Goal: Information Seeking & Learning: Learn about a topic

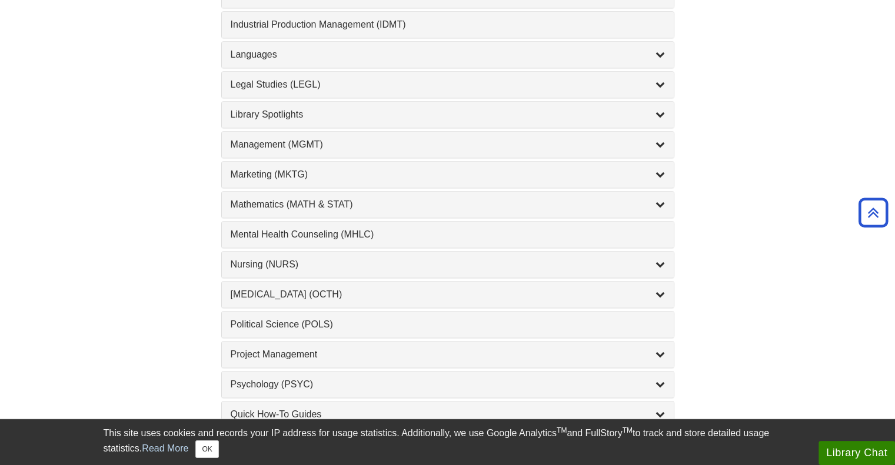
scroll to position [1108, 0]
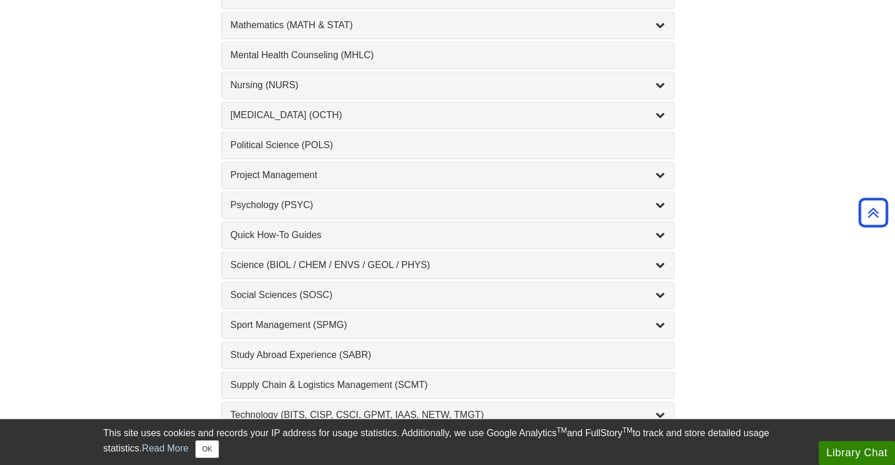
drag, startPoint x: 746, startPoint y: 258, endPoint x: 794, endPoint y: 258, distance: 47.6
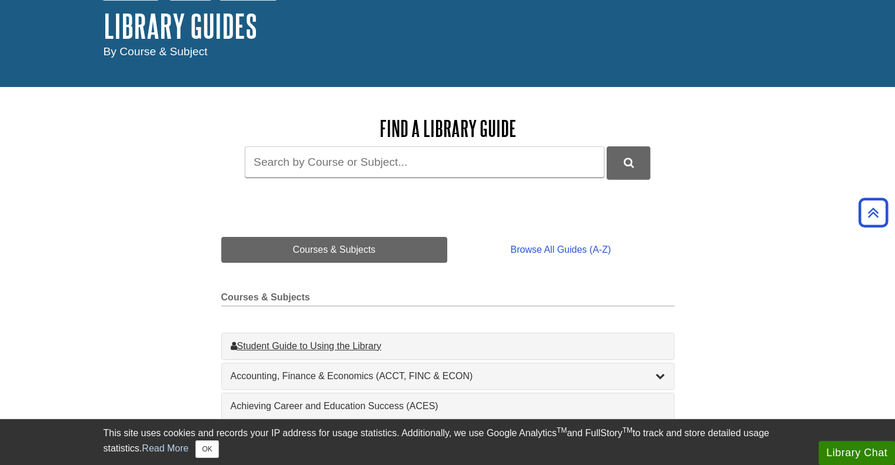
scroll to position [0, 0]
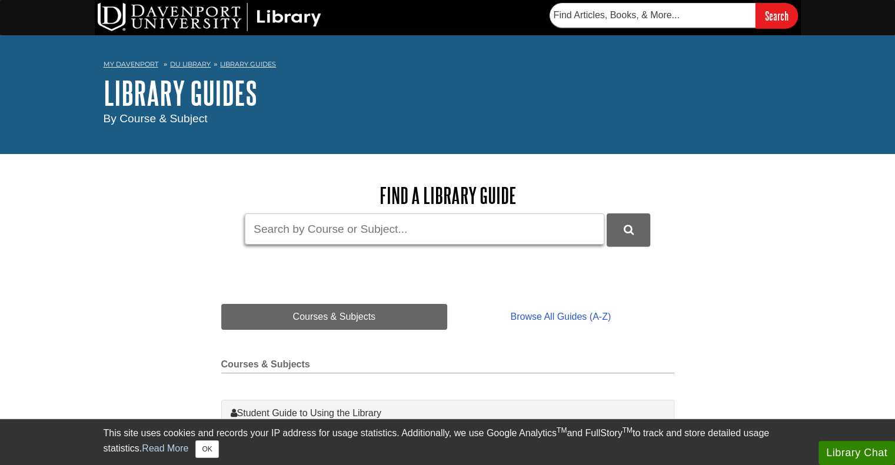
click at [358, 226] on input "Guide Search Terms" at bounding box center [424, 228] width 359 height 31
type input "spss"
click at [606, 213] on button "submit" at bounding box center [628, 229] width 44 height 32
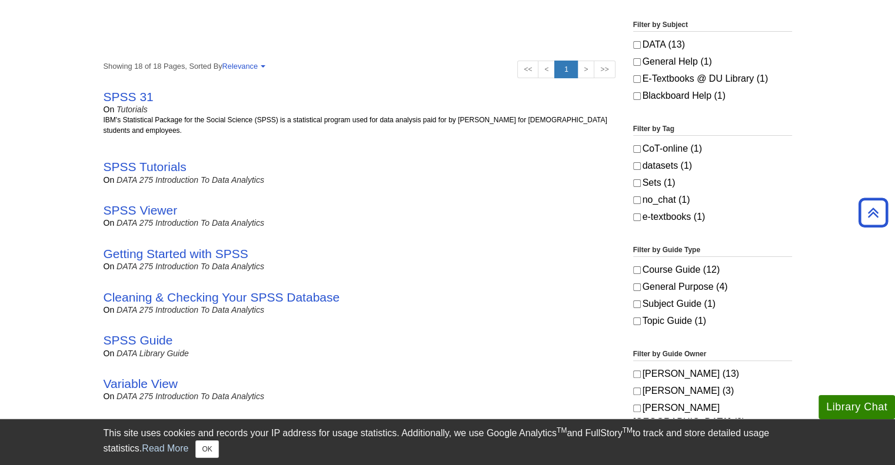
scroll to position [205, 0]
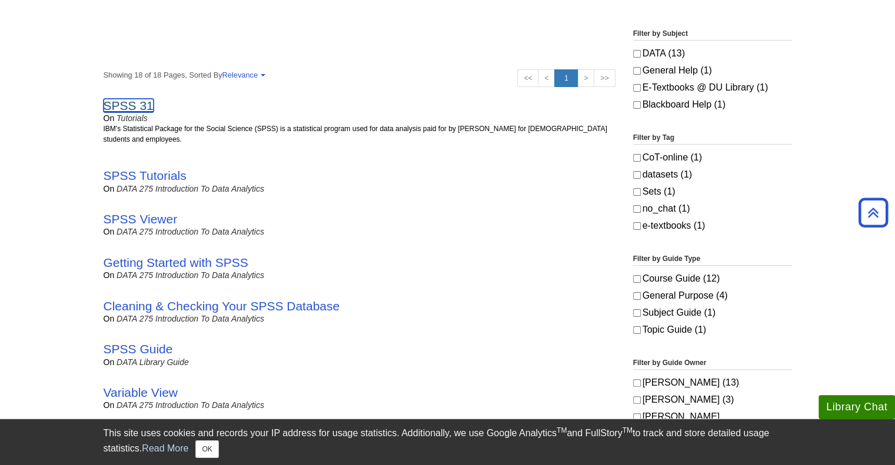
click at [127, 105] on link "SPSS 31" at bounding box center [129, 106] width 50 height 14
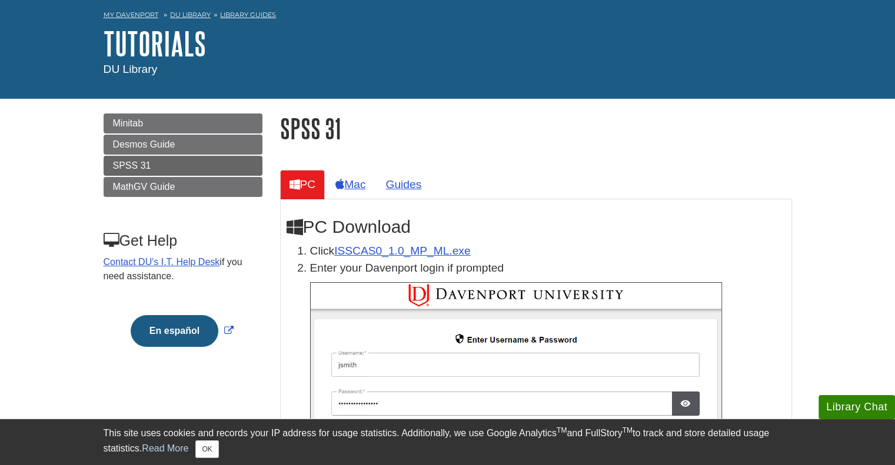
scroll to position [55, 0]
